Goal: Information Seeking & Learning: Learn about a topic

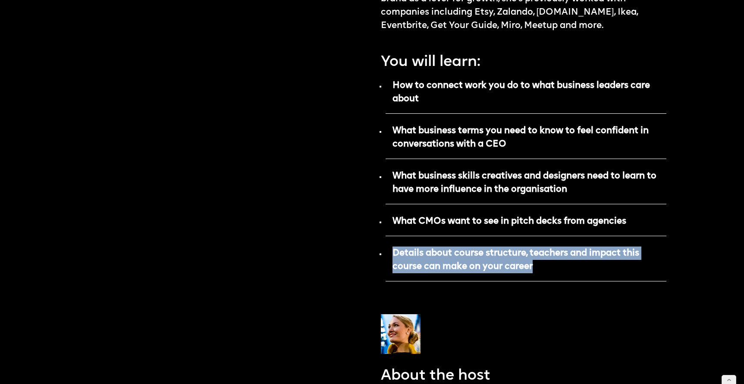
drag, startPoint x: 538, startPoint y: 242, endPoint x: 389, endPoint y: 227, distance: 150.4
click at [389, 244] on p "Details about course structure, teachers and impact this course can make on you…" at bounding box center [525, 262] width 281 height 37
copy strong "Details about course structure, teachers and impact this course can make on you…"
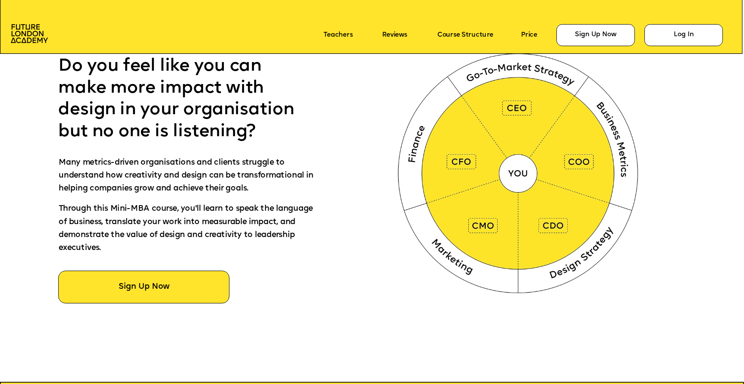
scroll to position [534, 0]
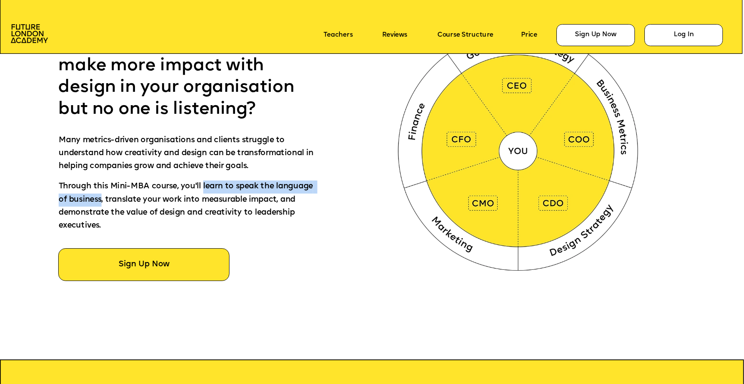
drag, startPoint x: 204, startPoint y: 186, endPoint x: 141, endPoint y: 199, distance: 64.7
click at [141, 199] on span "Through this Mini-MBA course, you'll learn to speak the language of business, t…" at bounding box center [187, 206] width 256 height 47
copy span "learn to speak the language of business"
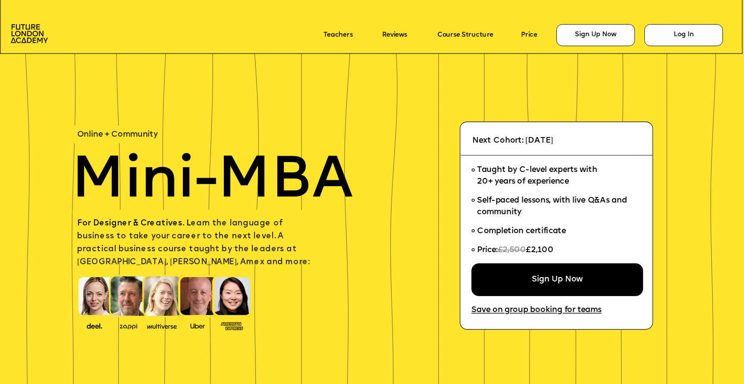
scroll to position [534, 0]
